Goal: Task Accomplishment & Management: Manage account settings

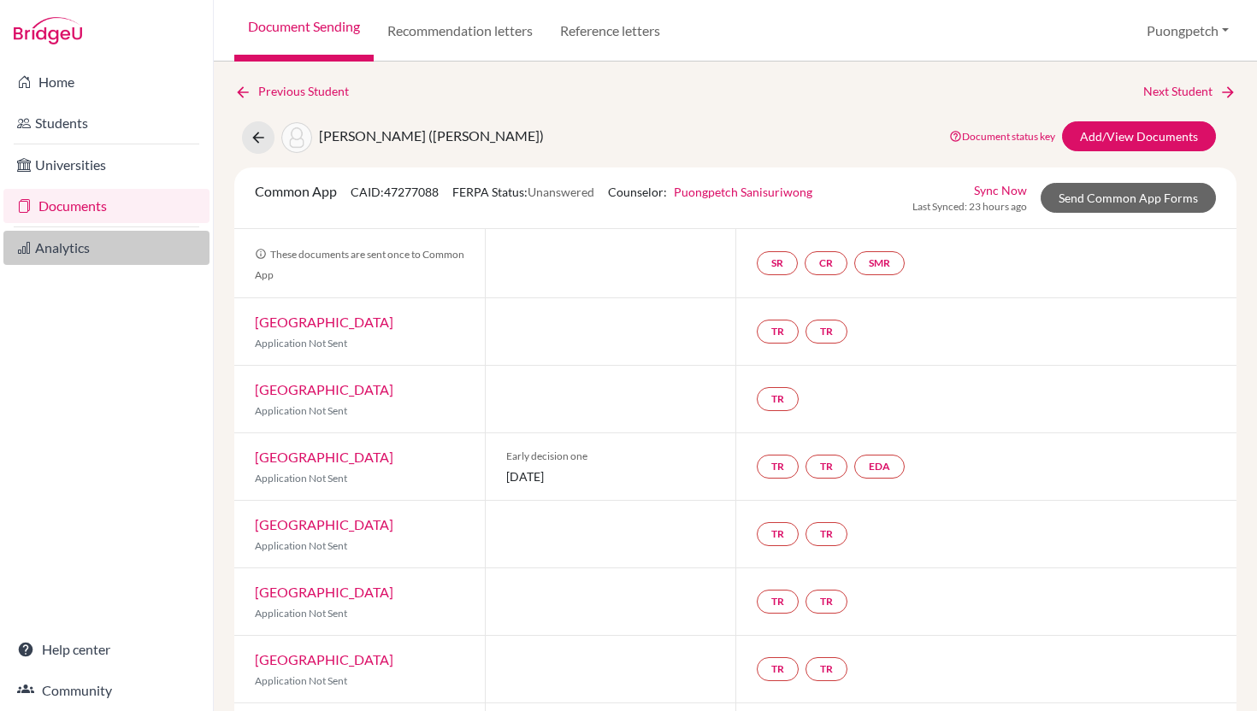
scroll to position [282, 0]
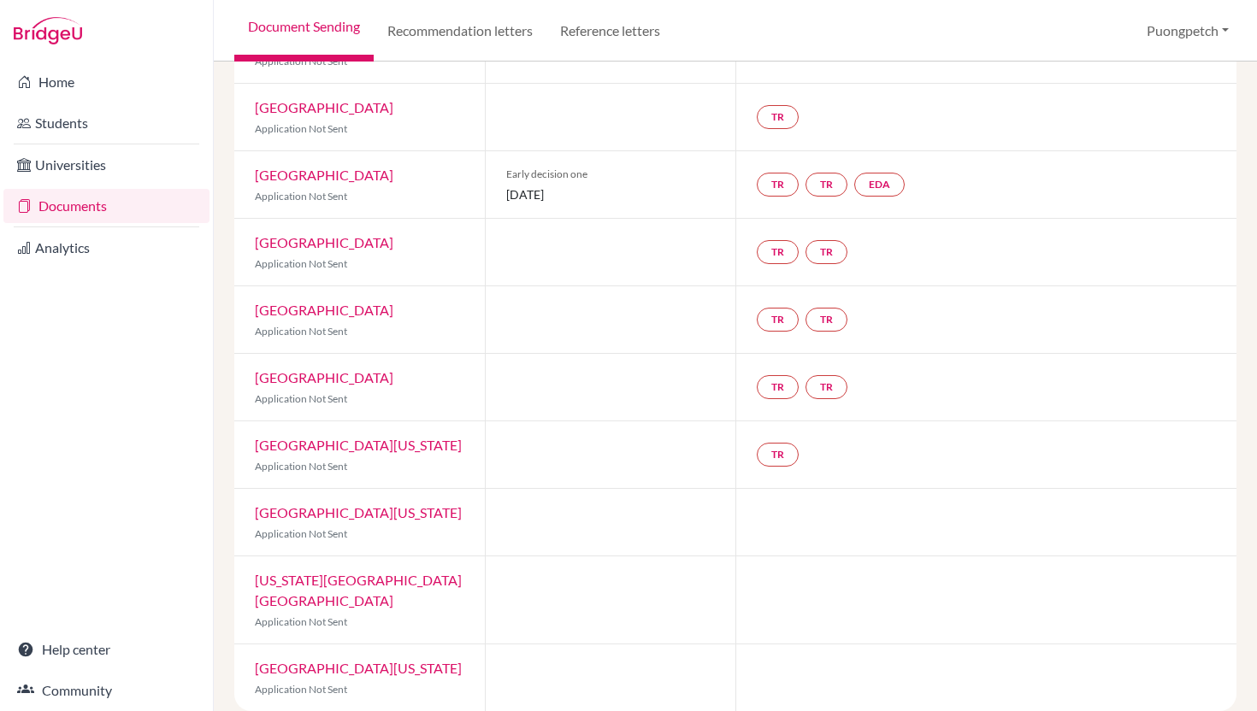
click at [74, 205] on link "Documents" at bounding box center [106, 206] width 206 height 34
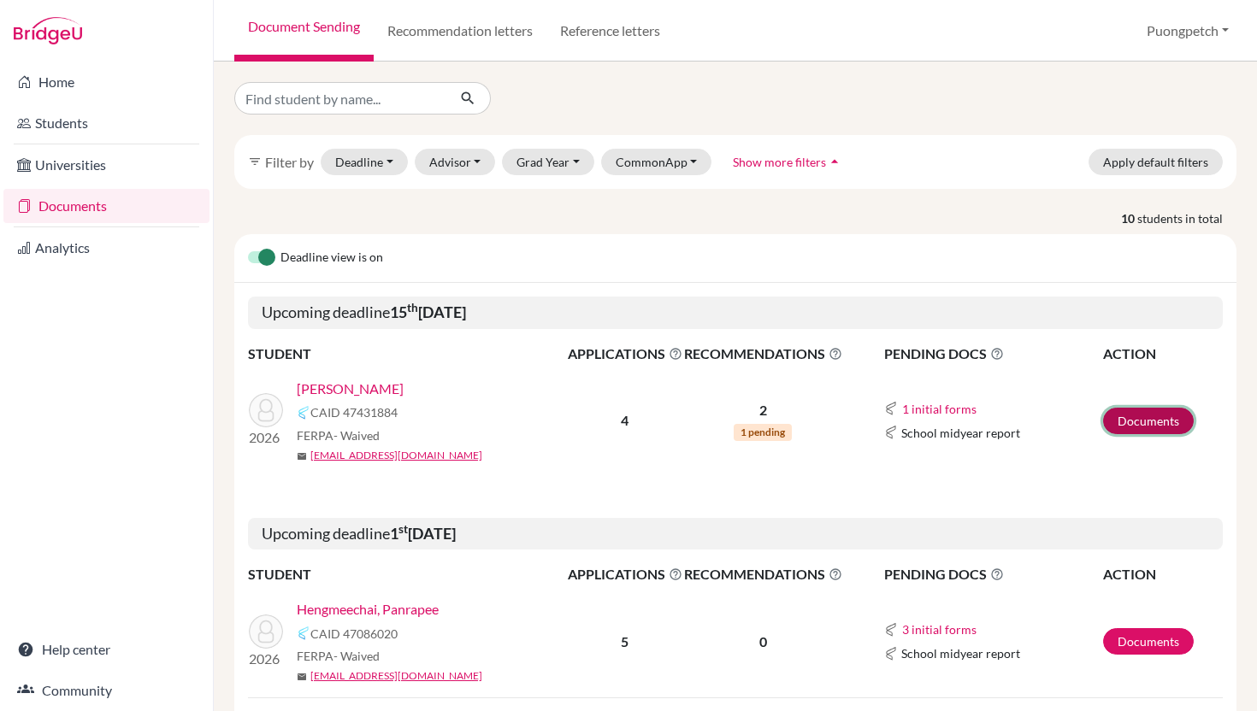
click at [1127, 432] on link "Documents" at bounding box center [1148, 421] width 91 height 27
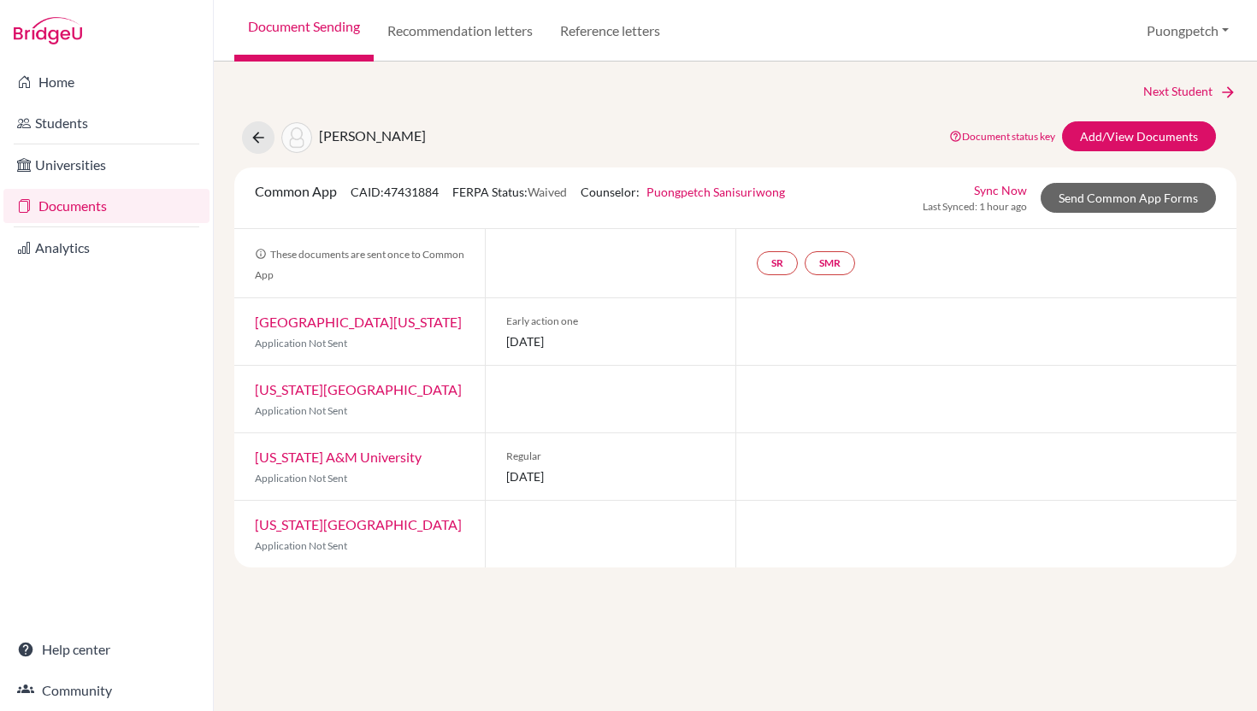
click at [1093, 215] on div "Common App CAID: 47431884 FERPA Status: Waived Counselor: Puongpetch Sanisuriwo…" at bounding box center [735, 199] width 1002 height 62
click at [1093, 202] on link "Send Common App Forms" at bounding box center [1128, 198] width 175 height 30
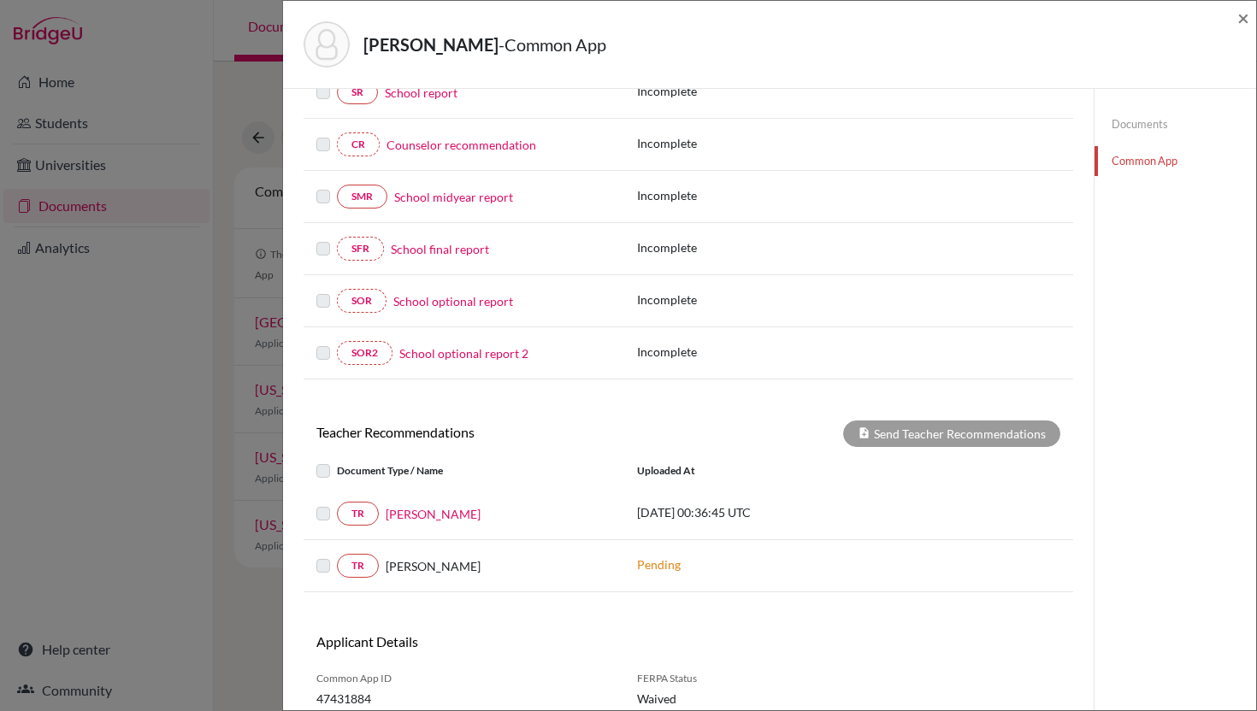
scroll to position [255, 0]
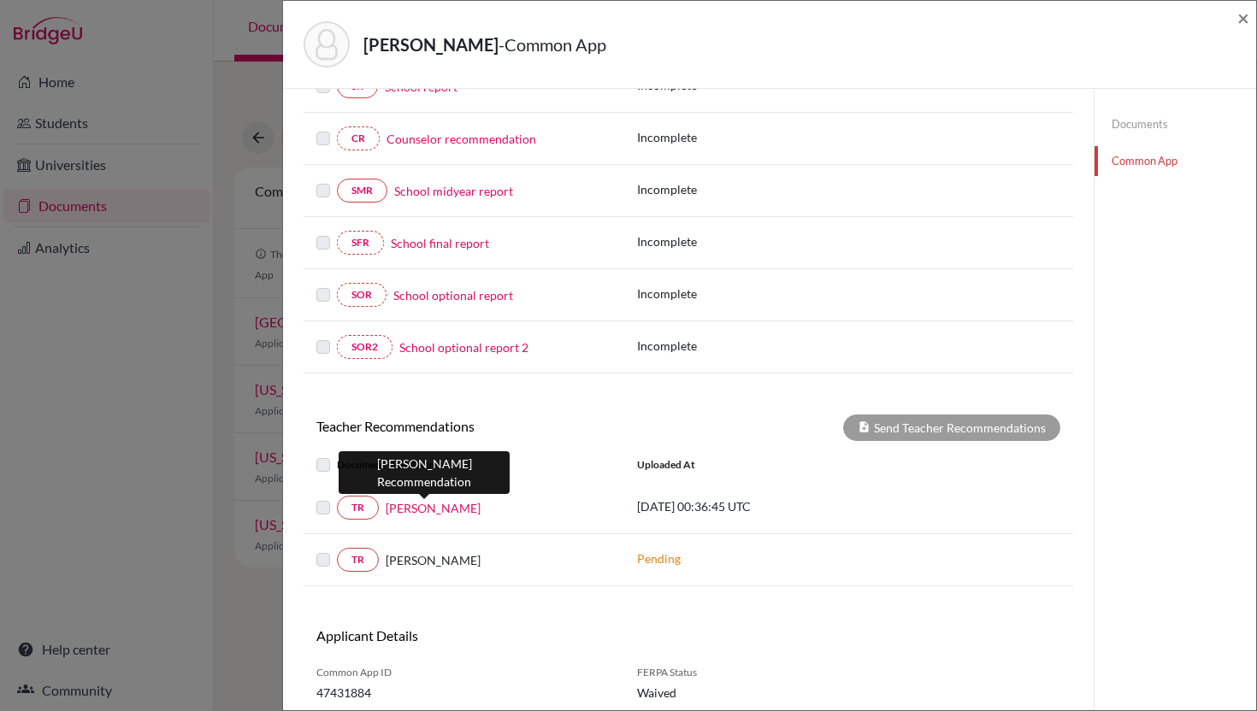
click at [431, 512] on link "Krista Pullman" at bounding box center [433, 508] width 95 height 18
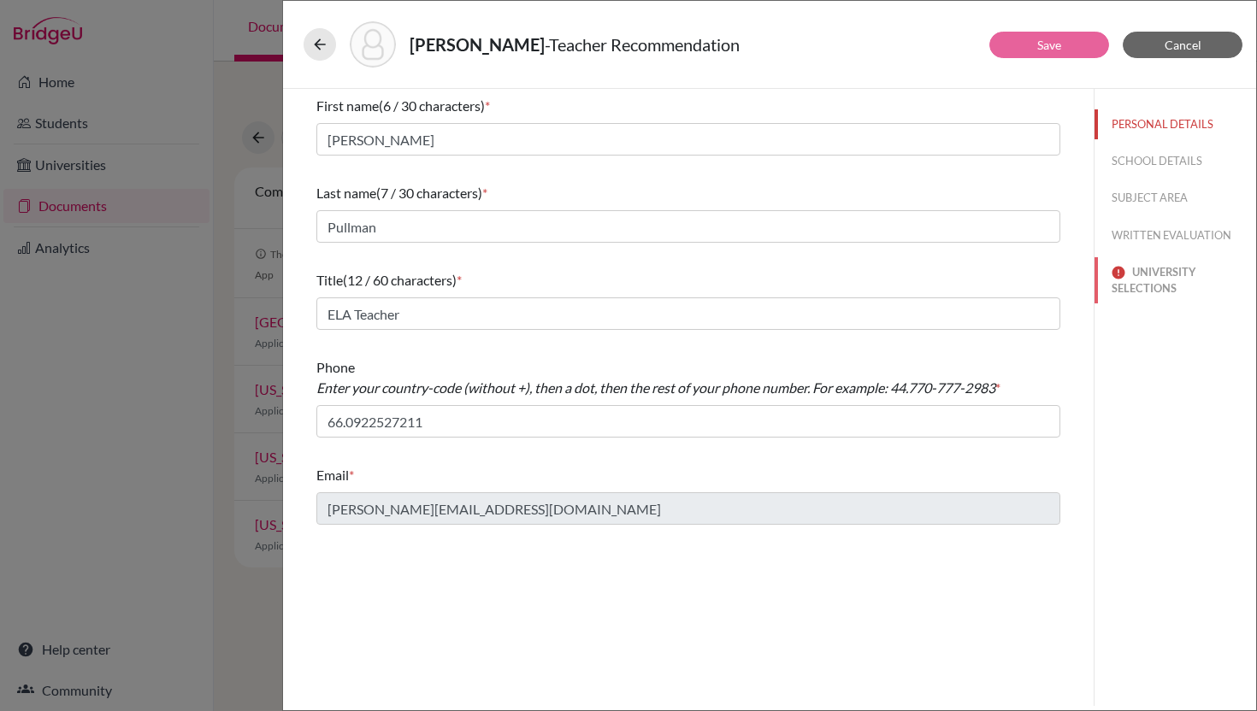
click at [1151, 276] on button "UNIVERSITY SELECTIONS" at bounding box center [1176, 280] width 162 height 46
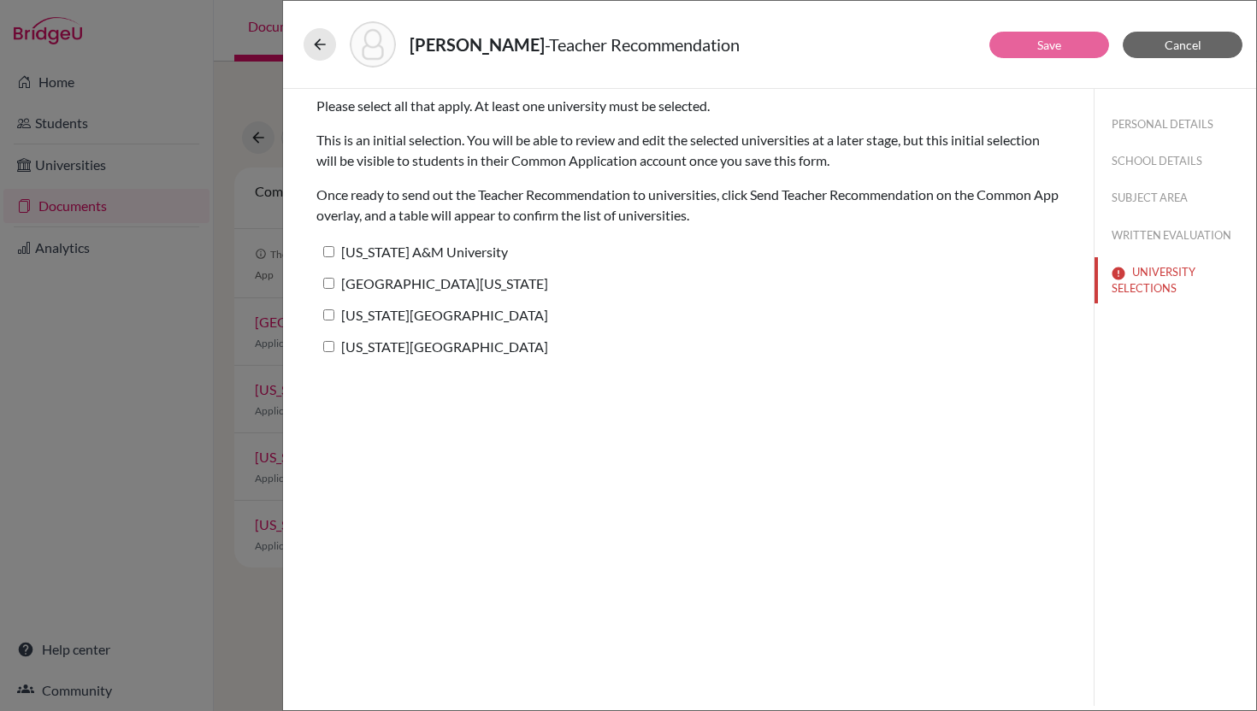
click at [178, 410] on div "Bower, Issara - Teacher Recommendation Save Cancel Please select all that apply…" at bounding box center [628, 355] width 1257 height 711
click at [170, 437] on div "Bower, Issara - Teacher Recommendation Save Cancel Please select all that apply…" at bounding box center [628, 355] width 1257 height 711
click at [314, 41] on icon at bounding box center [319, 44] width 17 height 17
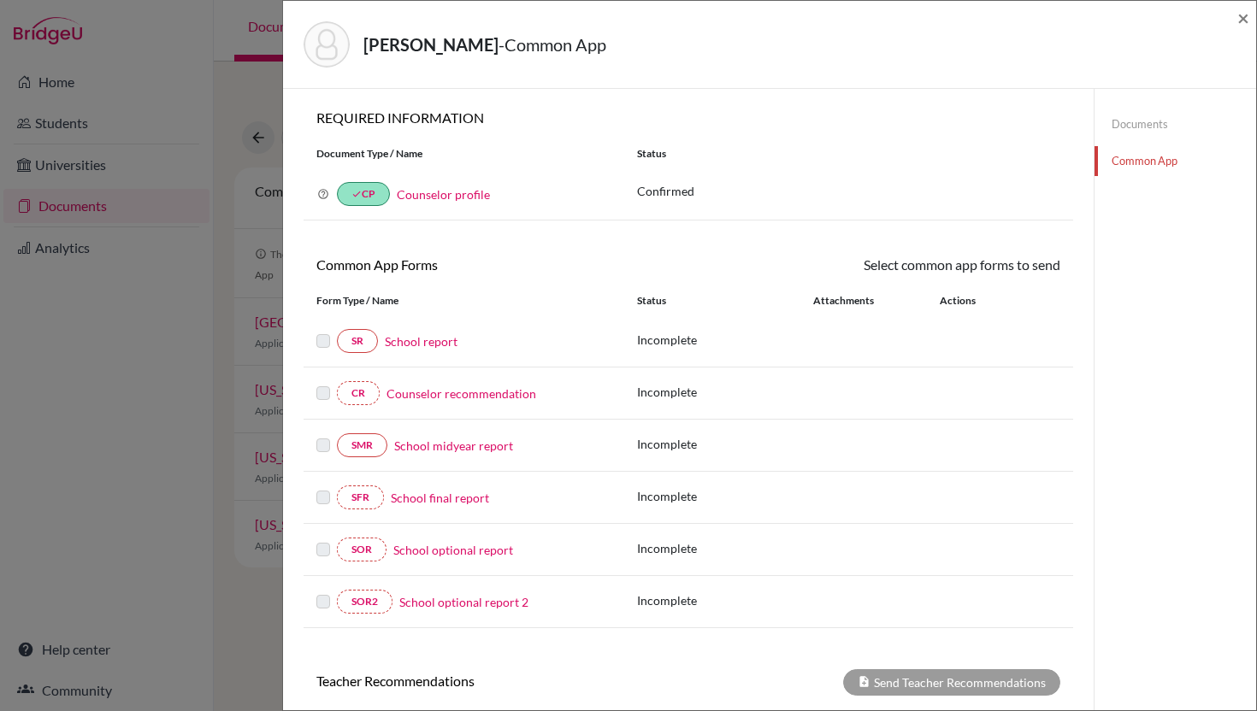
click at [68, 440] on div "Bower, Issara - Common App × × REQUIRED INFORMATION Document Type / Name Status…" at bounding box center [628, 355] width 1257 height 711
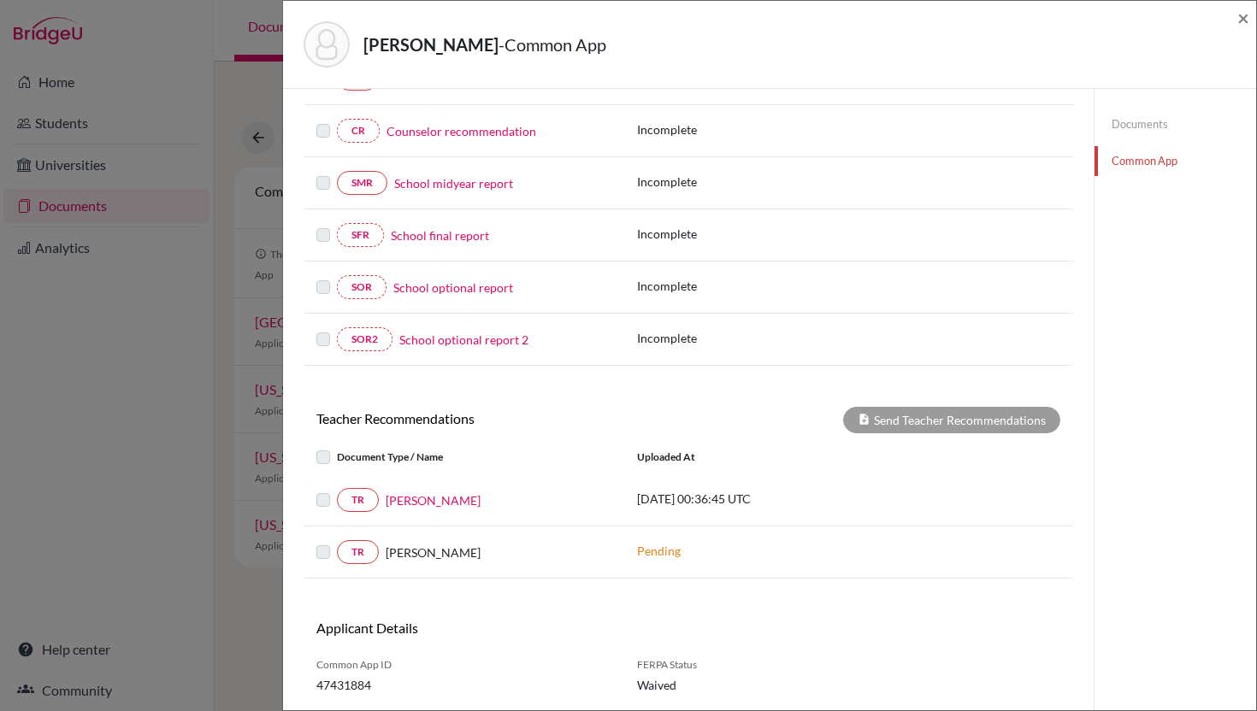
scroll to position [264, 0]
click at [194, 493] on div "Bower, Issara - Common App × × REQUIRED INFORMATION Document Type / Name Status…" at bounding box center [628, 355] width 1257 height 711
click at [1249, 19] on div "Bower, Issara - Common App ×" at bounding box center [769, 45] width 973 height 88
click at [138, 437] on div "Bower, Issara - Common App × × REQUIRED INFORMATION Document Type / Name Status…" at bounding box center [628, 355] width 1257 height 711
click at [1244, 16] on span "×" at bounding box center [1243, 17] width 12 height 25
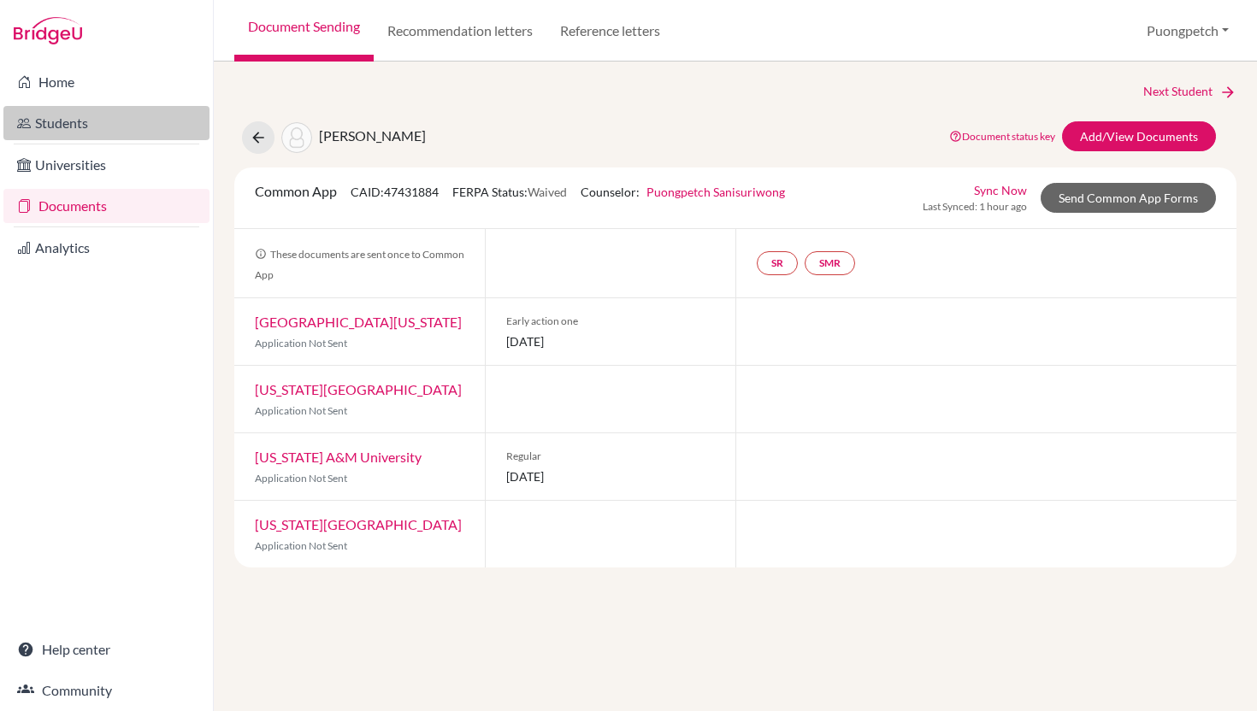
click at [80, 135] on link "Students" at bounding box center [106, 123] width 206 height 34
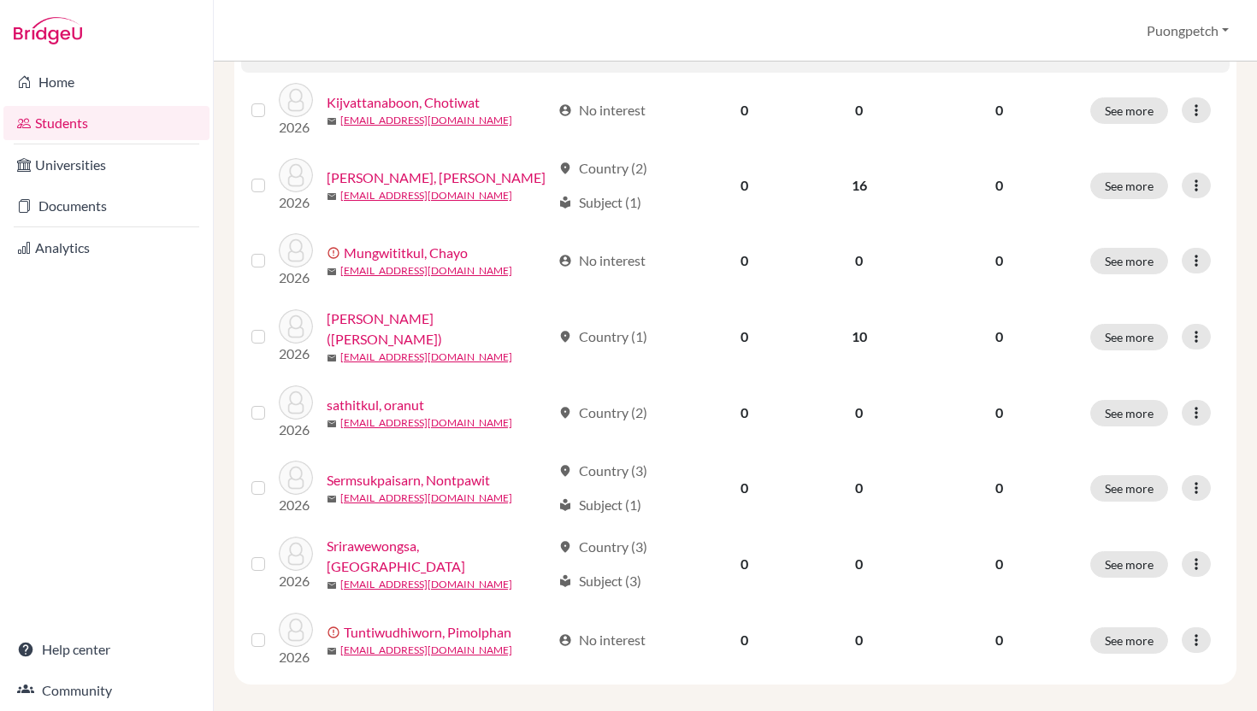
scroll to position [426, 0]
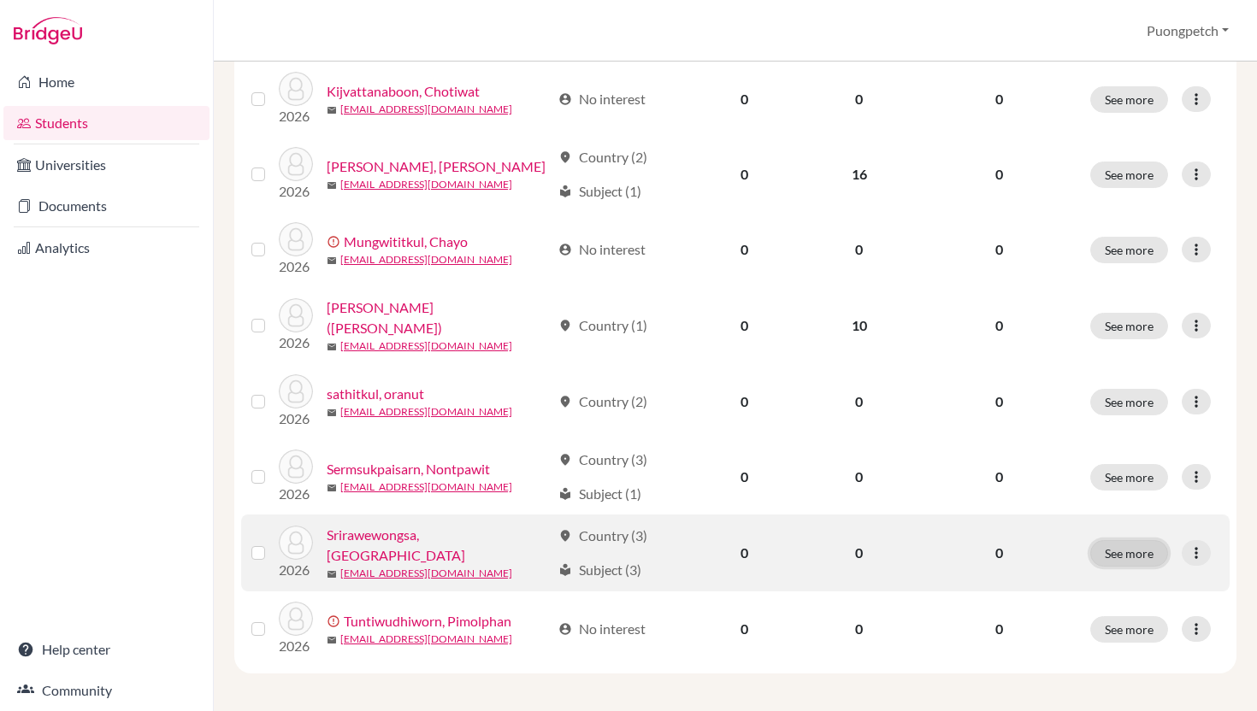
click at [1140, 551] on button "See more" at bounding box center [1129, 553] width 78 height 27
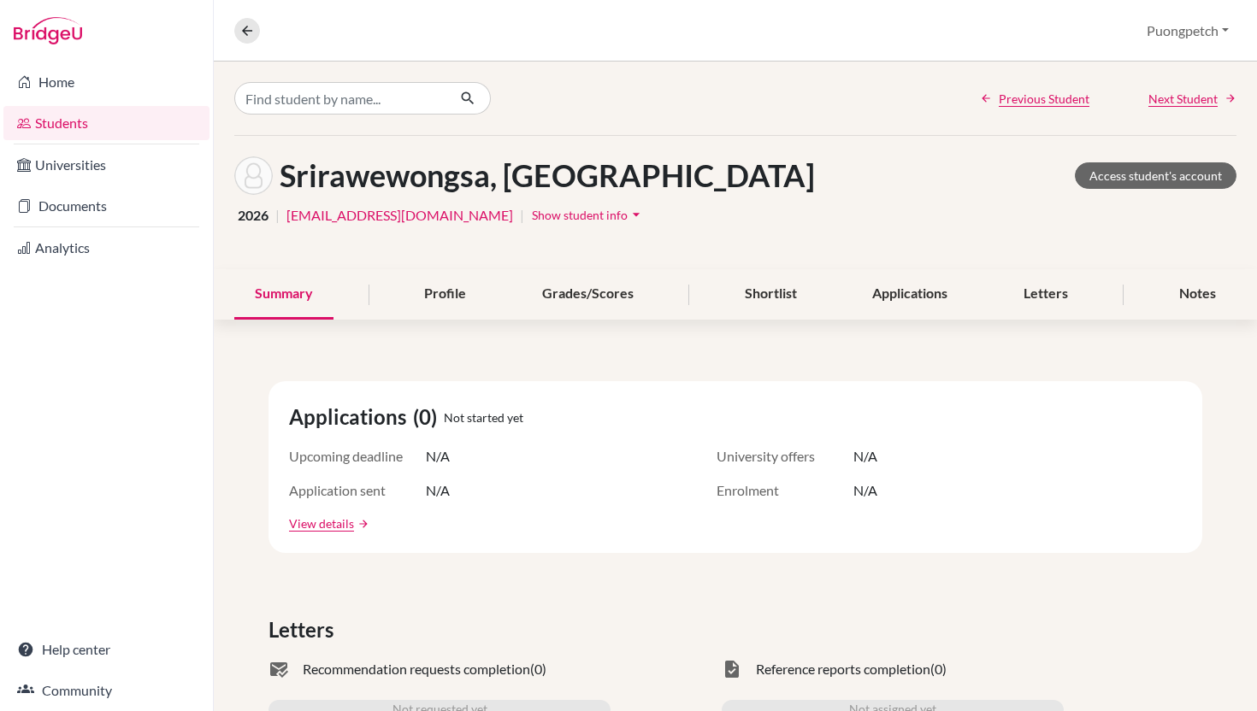
click at [547, 215] on span "Show student info" at bounding box center [580, 215] width 96 height 15
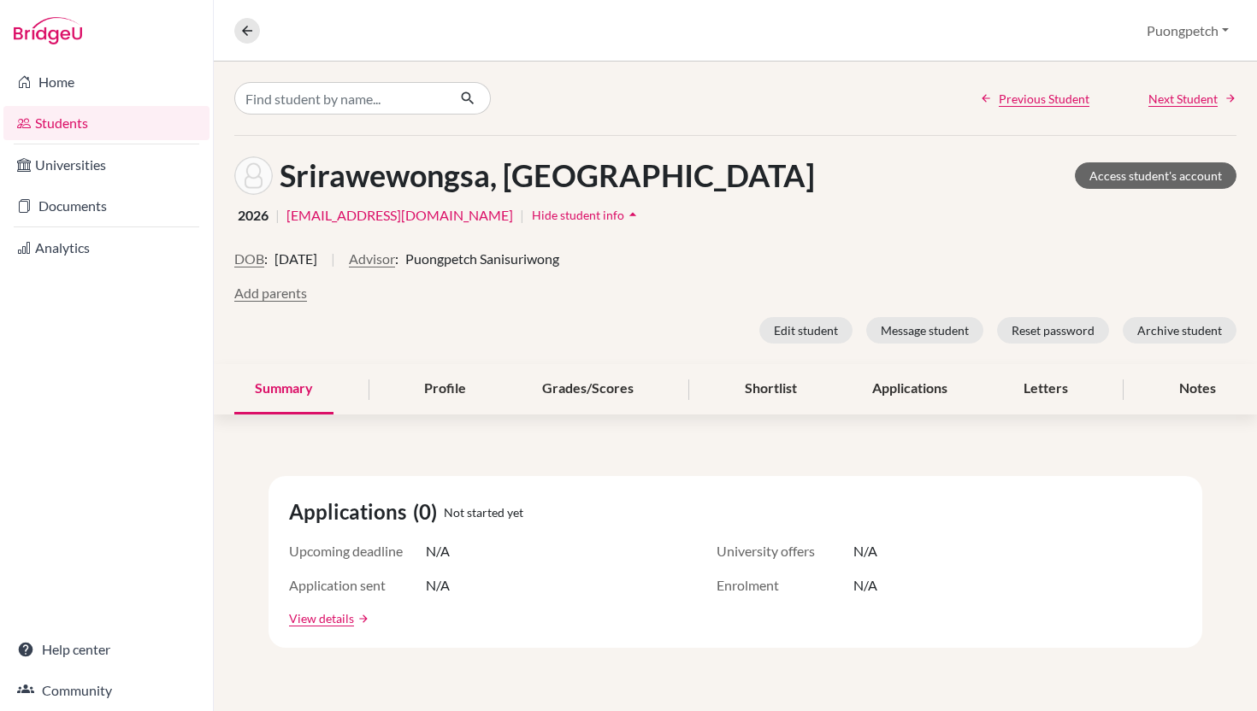
scroll to position [2, 0]
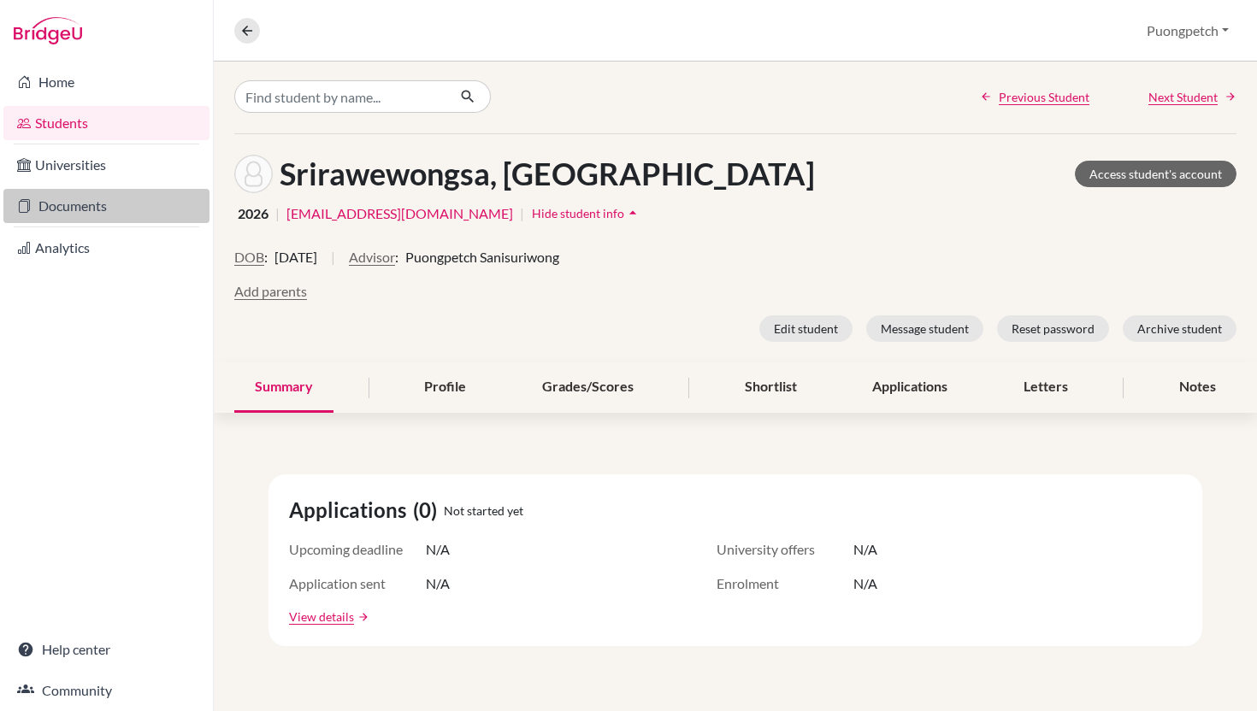
click at [68, 204] on link "Documents" at bounding box center [106, 206] width 206 height 34
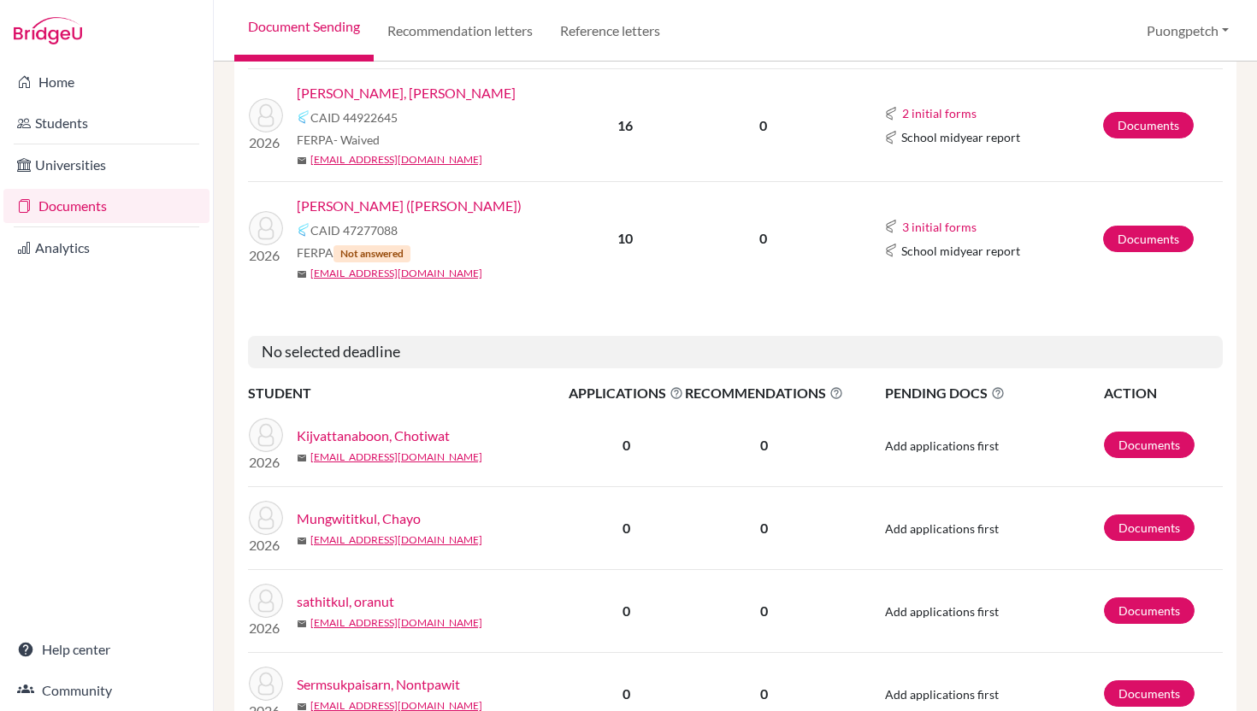
scroll to position [887, 0]
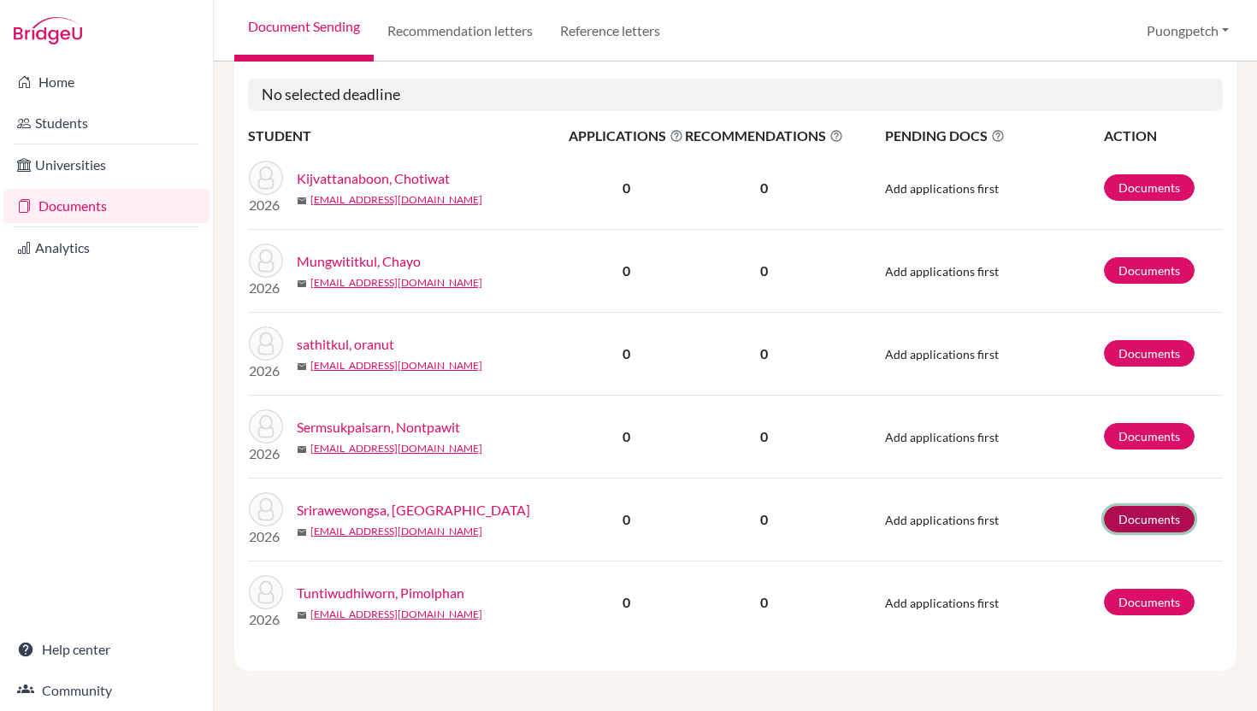
click at [1134, 523] on link "Documents" at bounding box center [1149, 519] width 91 height 27
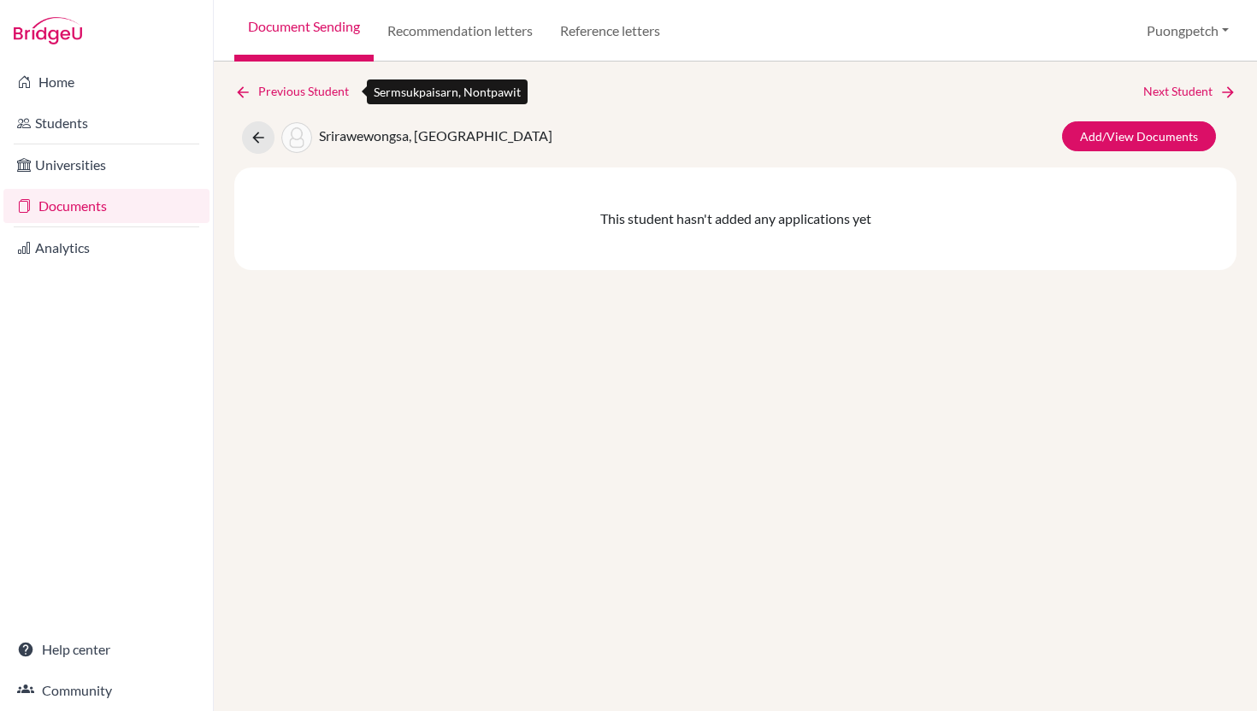
click at [239, 90] on icon at bounding box center [242, 92] width 17 height 17
click at [239, 82] on link "Previous Student" at bounding box center [298, 91] width 128 height 19
click at [94, 204] on link "Documents" at bounding box center [106, 206] width 206 height 34
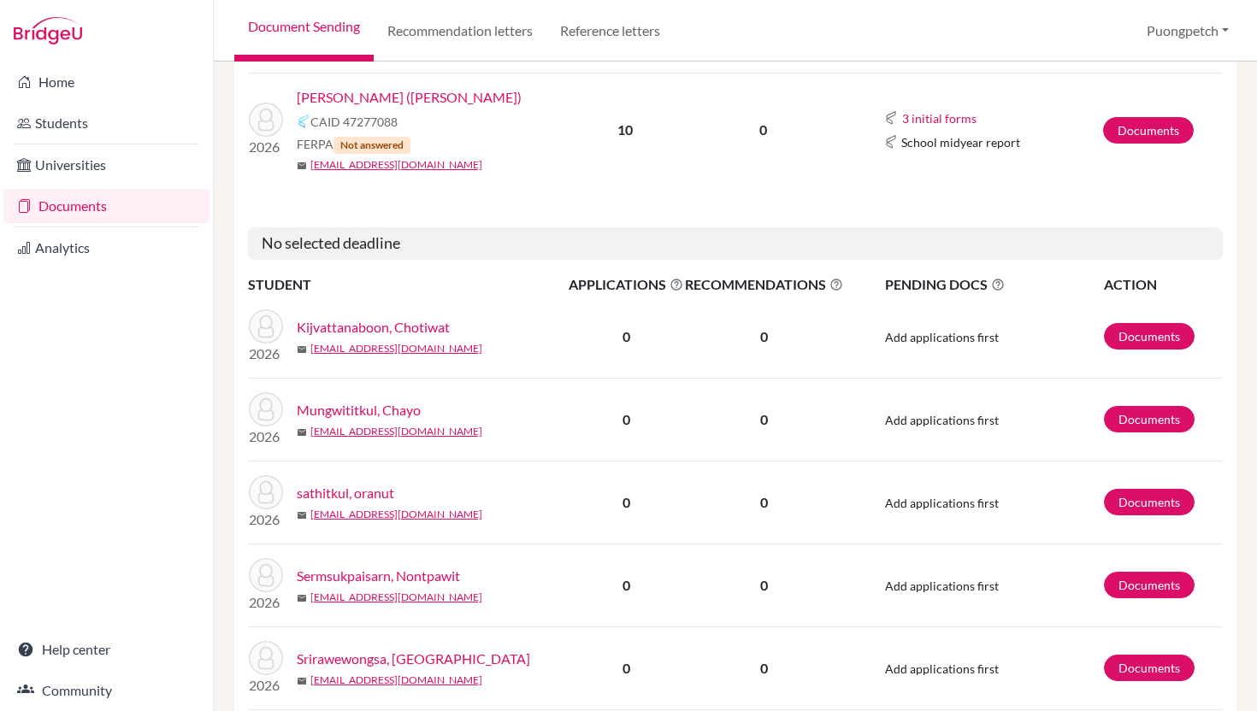
scroll to position [739, 0]
